Goal: Information Seeking & Learning: Learn about a topic

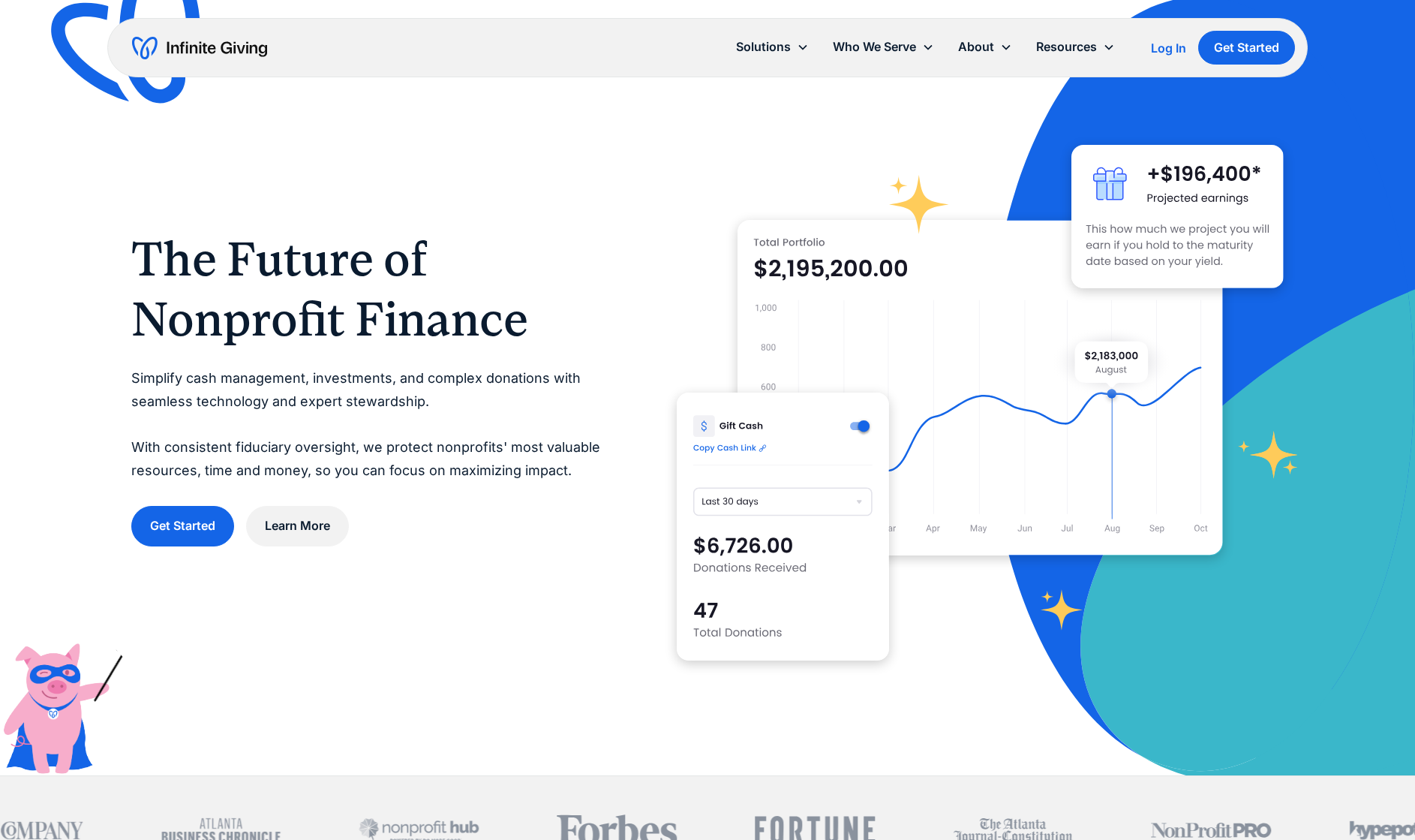
click at [461, 391] on p "Simplify cash management, investments, and complex donations with seamless tech…" at bounding box center [374, 424] width 485 height 115
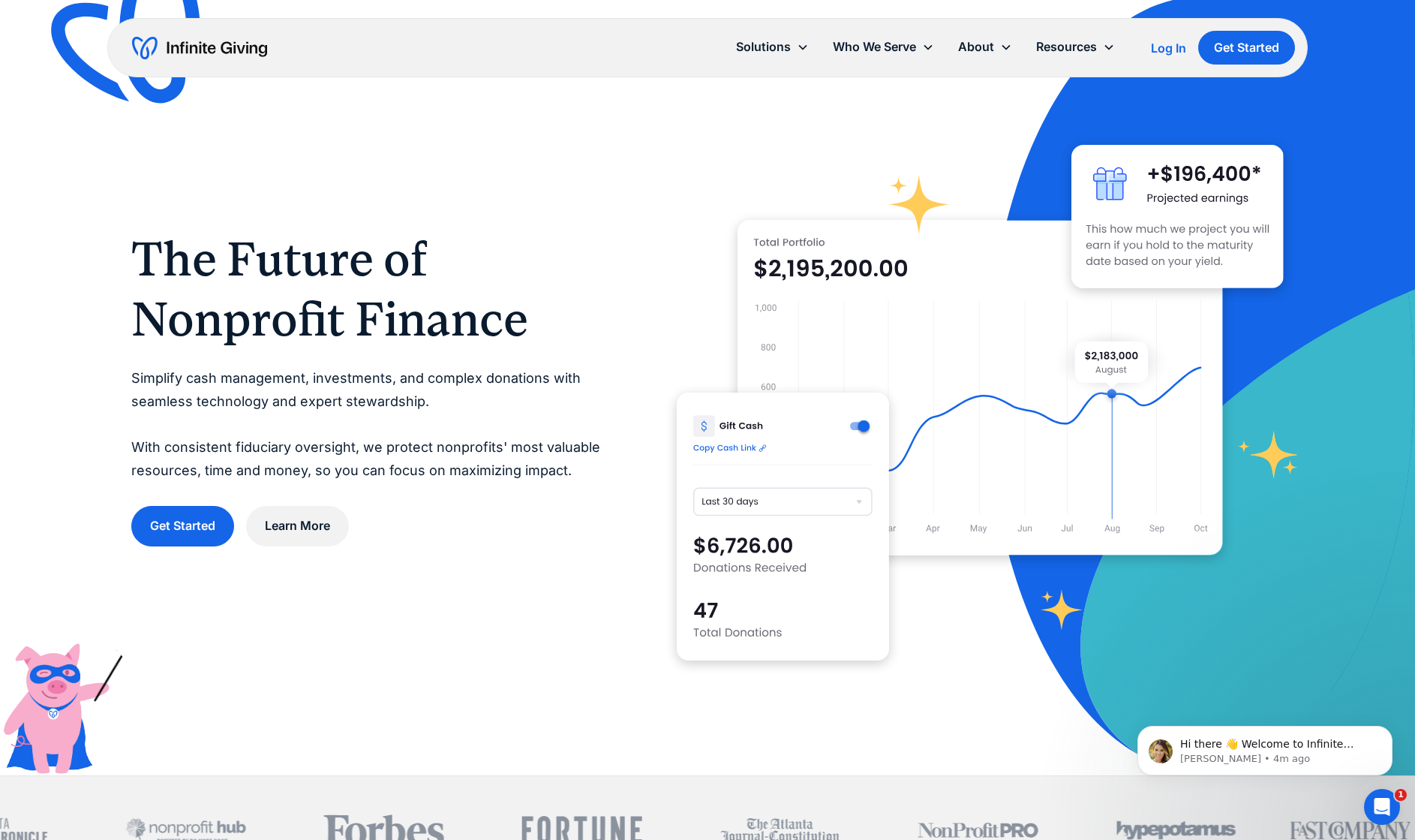
click at [222, 44] on img "home" at bounding box center [199, 48] width 135 height 24
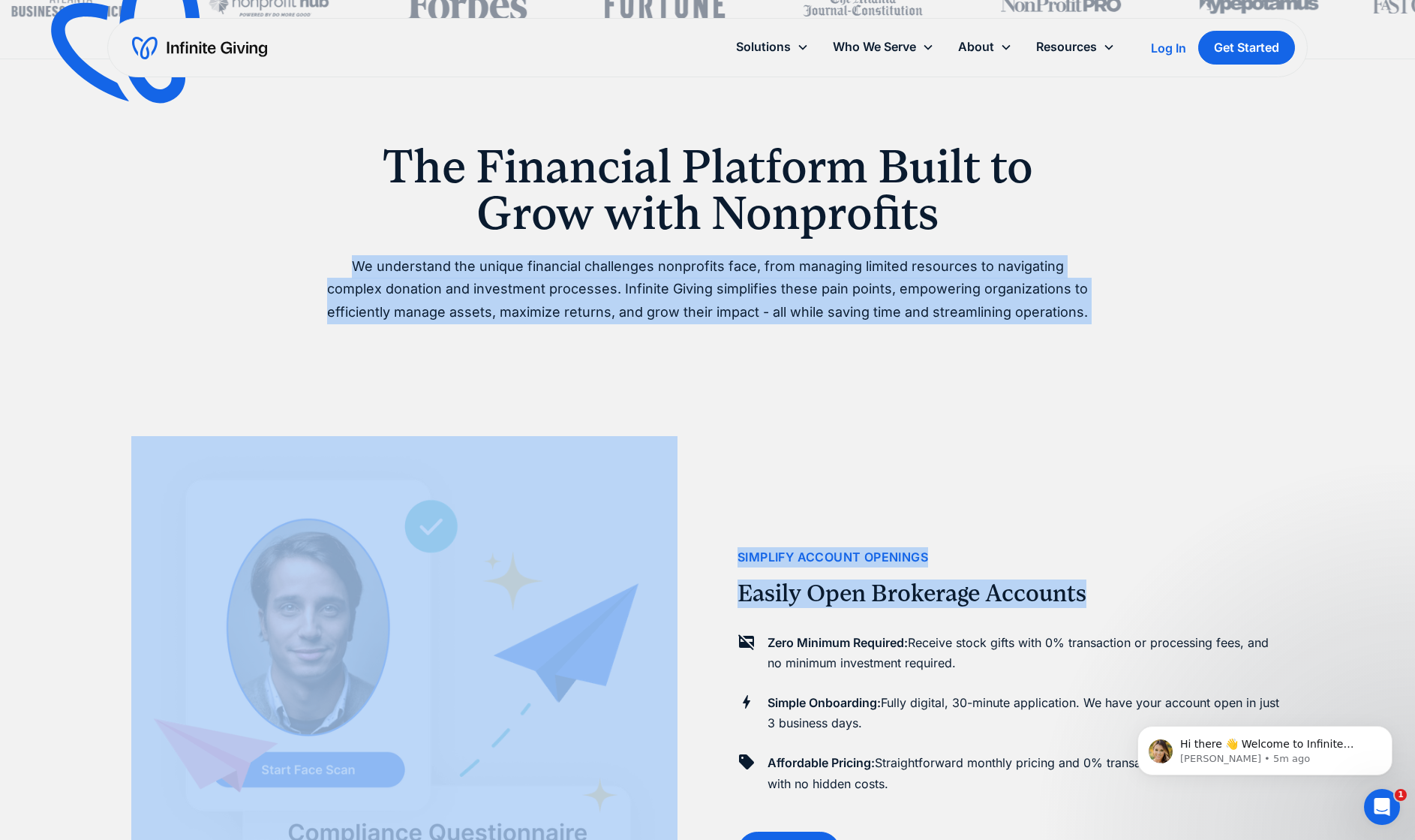
drag, startPoint x: 307, startPoint y: 263, endPoint x: 1136, endPoint y: 291, distance: 829.5
click at [1136, 291] on div "simplify account openings Easily Open Brokerage Accounts Zero Minimum Required:…" at bounding box center [1011, 710] width 546 height 840
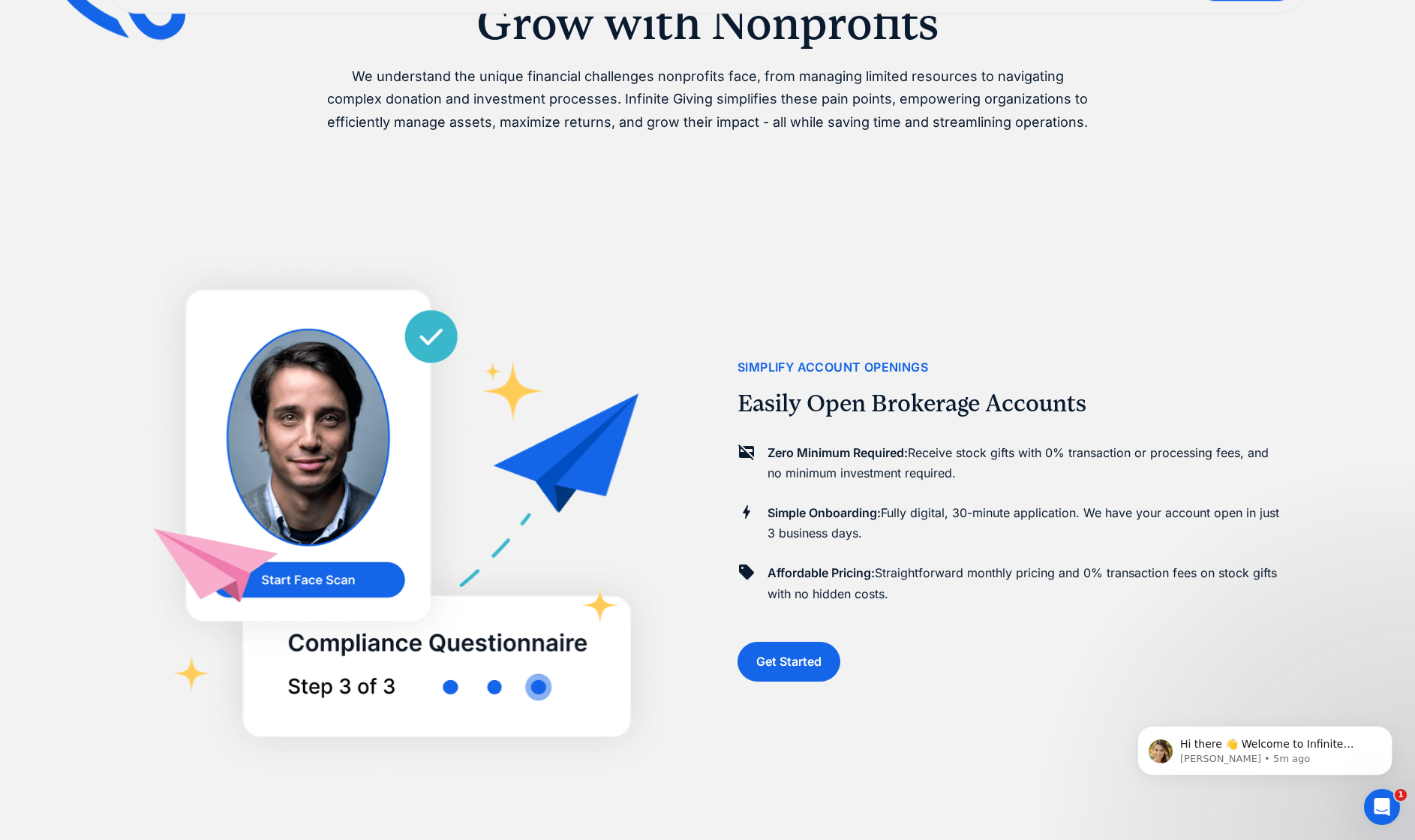
scroll to position [1201, 0]
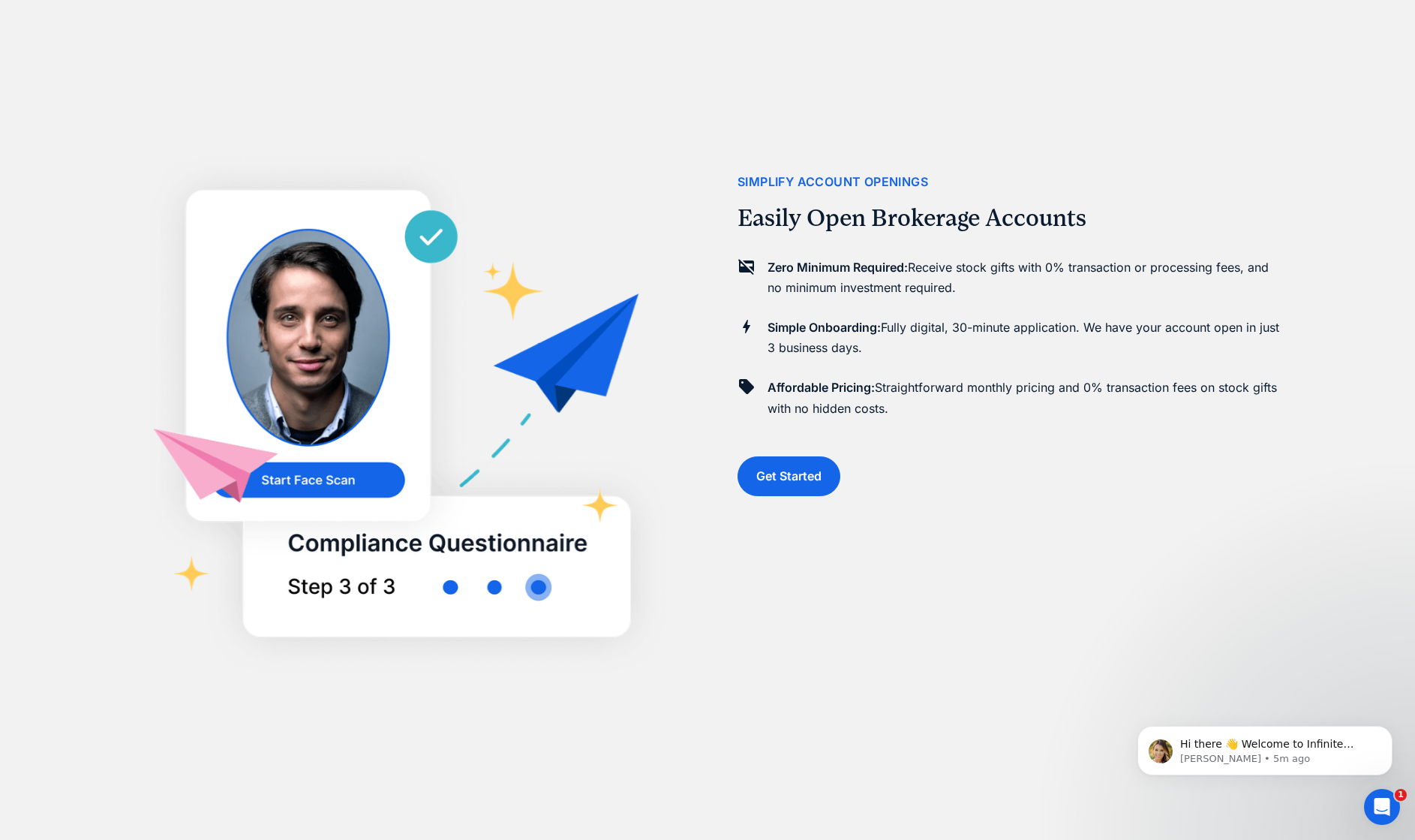
drag, startPoint x: 998, startPoint y: 281, endPoint x: 919, endPoint y: 271, distance: 79.6
click at [919, 271] on p "Zero Minimum Required: Receive stock gifts with 0% transaction or processing fe…" at bounding box center [1025, 277] width 517 height 41
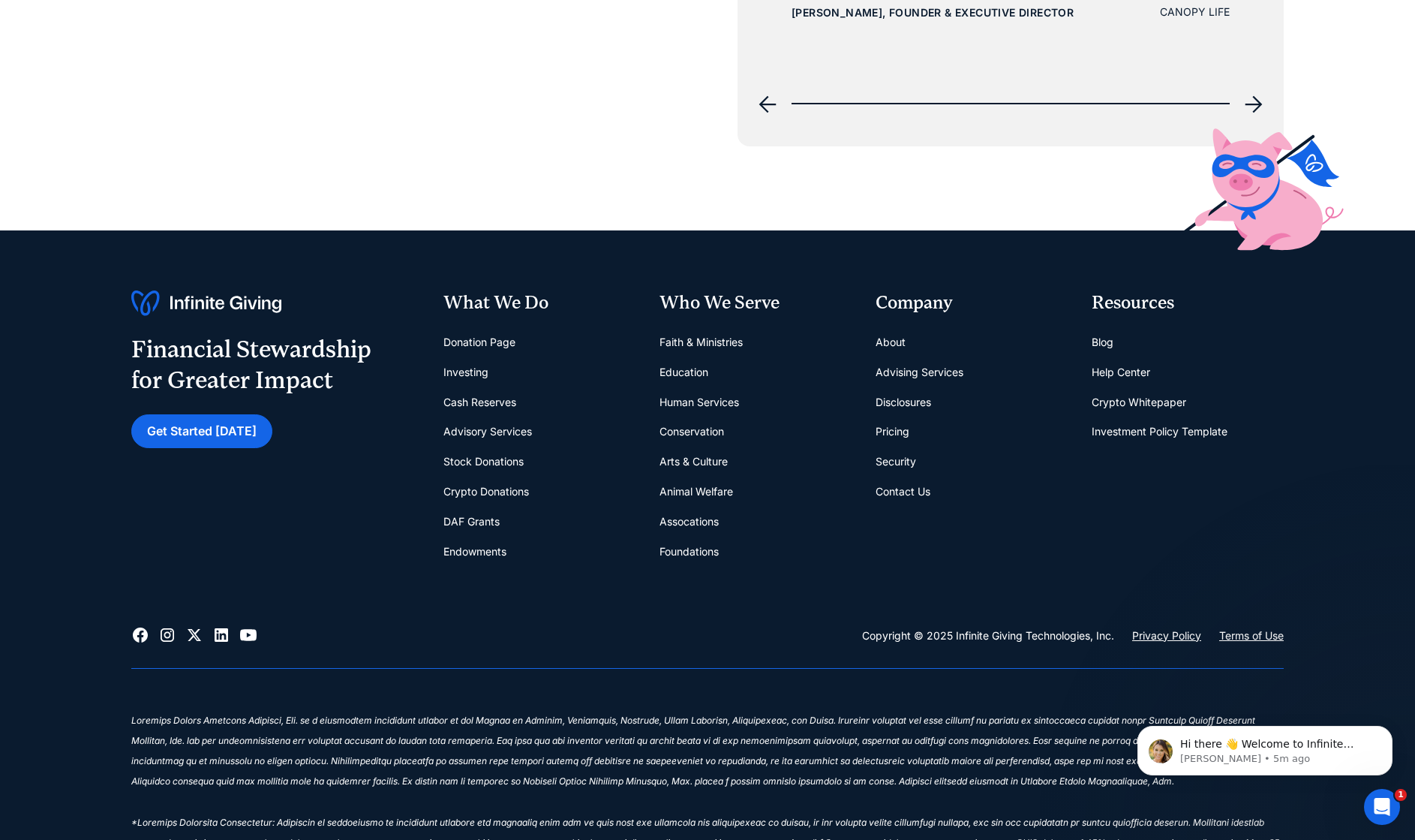
scroll to position [7184, 0]
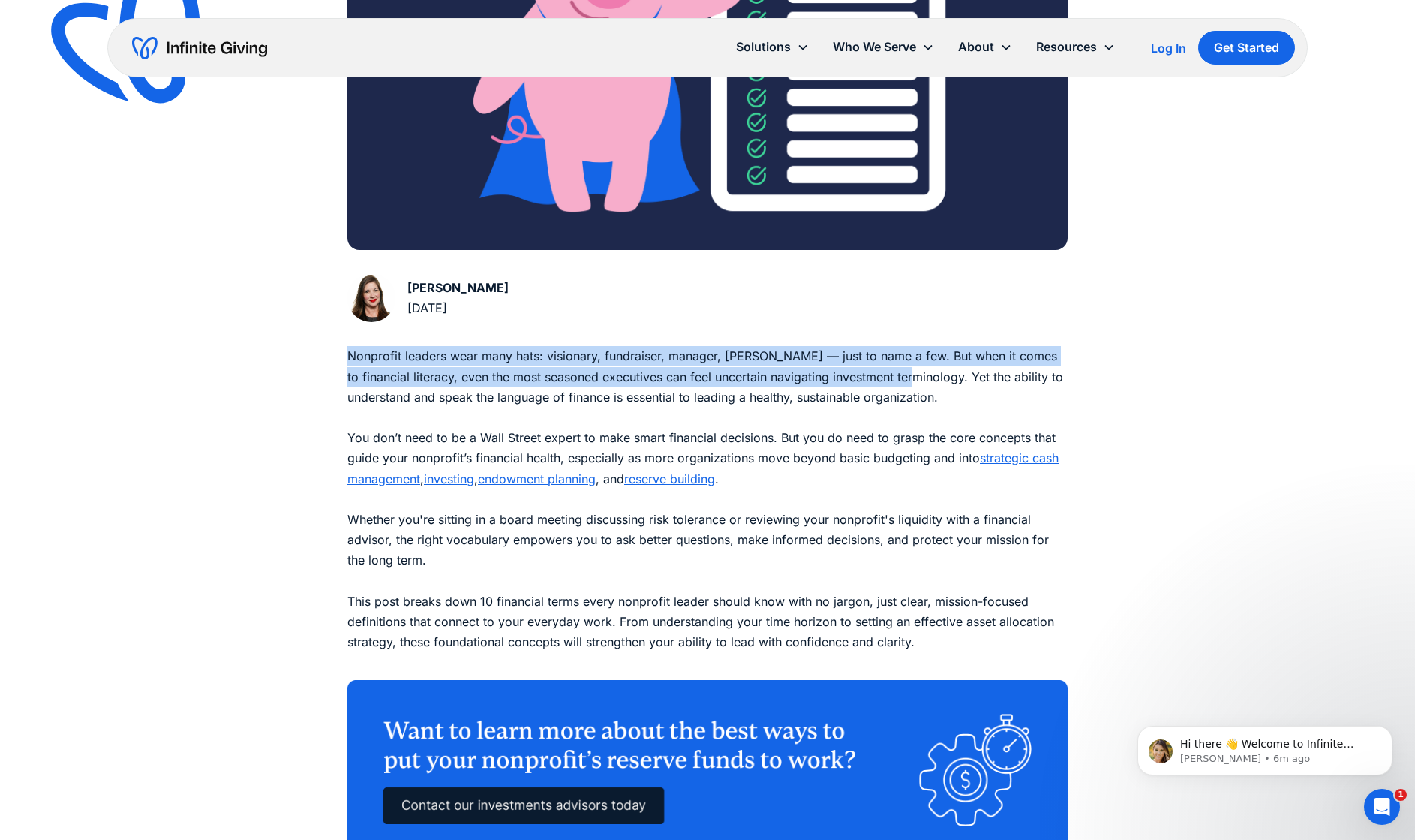
drag, startPoint x: 345, startPoint y: 364, endPoint x: 891, endPoint y: 386, distance: 546.4
click at [891, 386] on p "Nonprofit leaders wear many hats: visionary, fundraiser, manager, steward — jus…" at bounding box center [708, 509] width 721 height 326
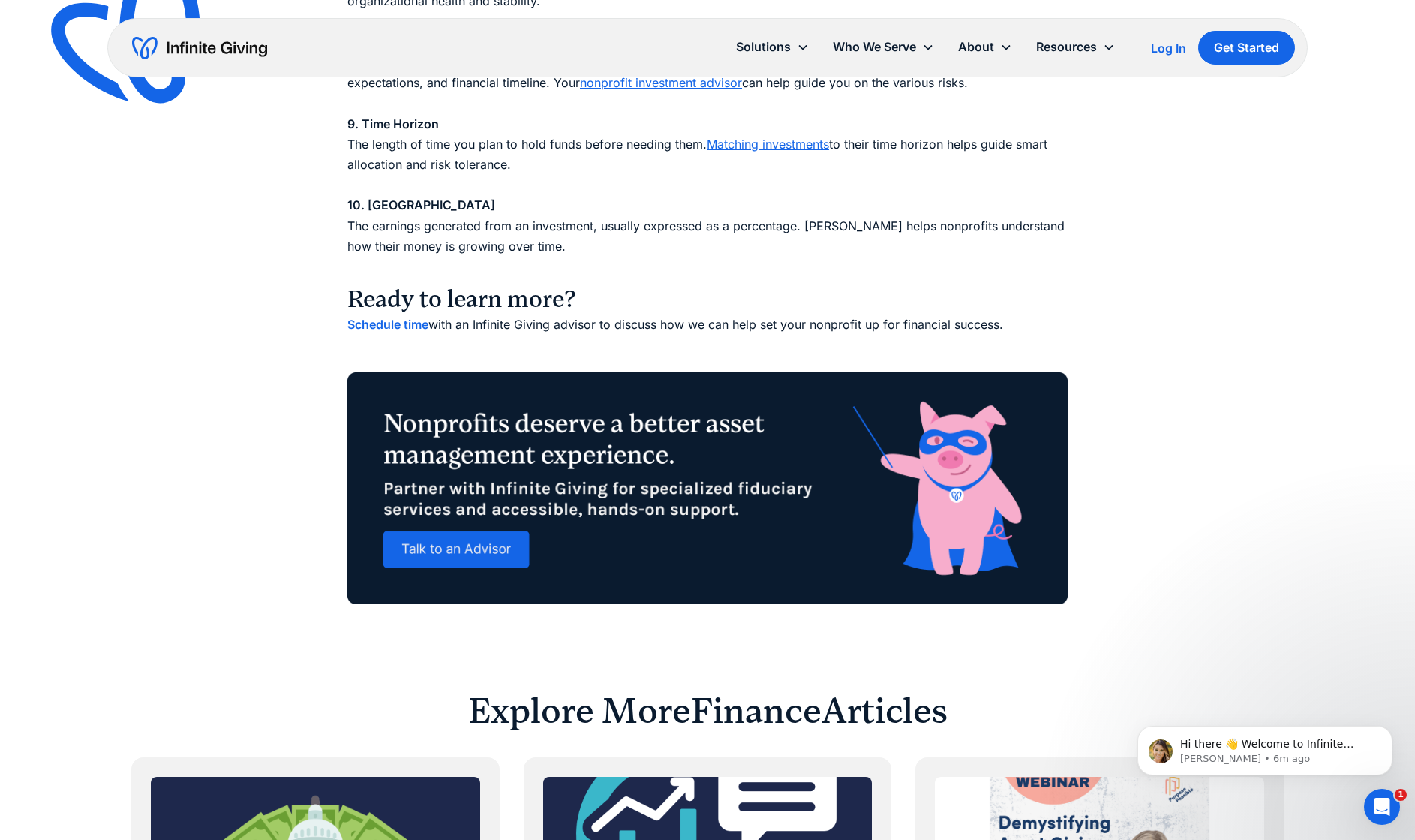
scroll to position [2326, 0]
